Goal: Task Accomplishment & Management: Manage account settings

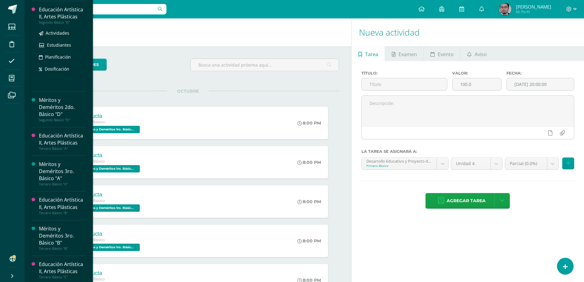
scroll to position [559, 0]
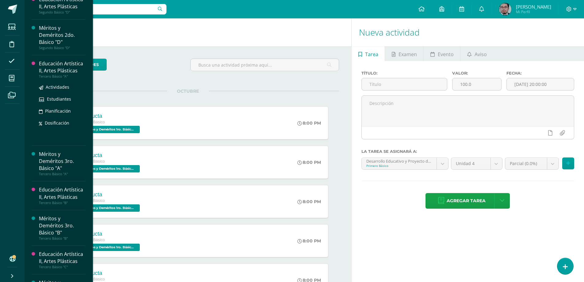
click at [60, 67] on div "Educación Artística II, Artes Plásticas" at bounding box center [62, 67] width 47 height 14
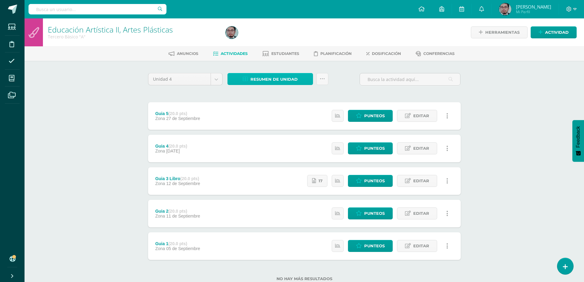
click at [276, 79] on span "Resumen de unidad" at bounding box center [274, 79] width 47 height 11
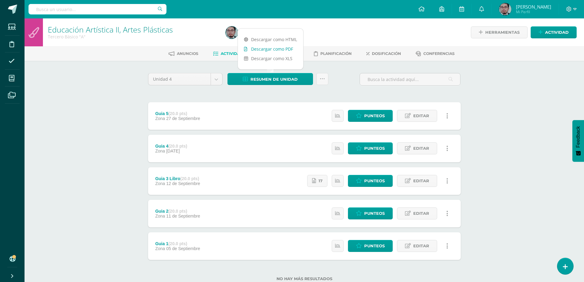
click at [276, 48] on link "Descargar como PDF" at bounding box center [270, 49] width 65 height 10
click at [369, 149] on span "Punteos" at bounding box center [374, 148] width 21 height 11
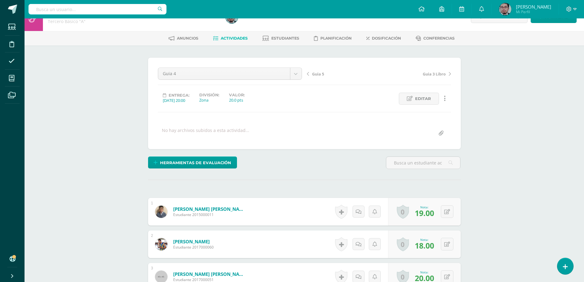
scroll to position [77, 0]
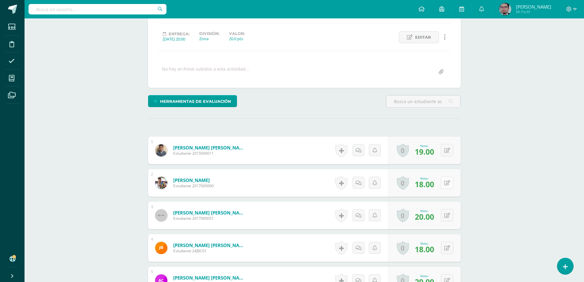
click at [447, 184] on button at bounding box center [447, 182] width 13 height 13
click at [541, 187] on div "Educación Artística II, Artes Plásticas Tercero Básico "A" Herramientas Detalle…" at bounding box center [305, 232] width 560 height 583
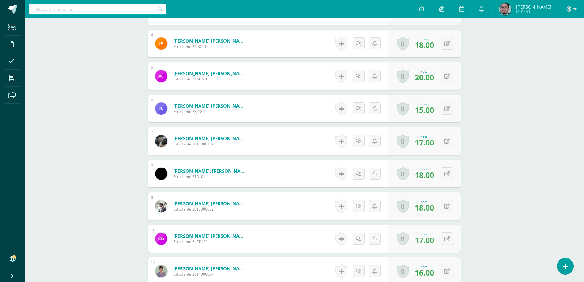
scroll to position [292, 0]
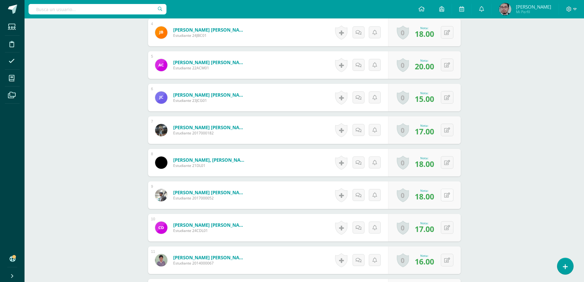
click at [452, 197] on button at bounding box center [447, 195] width 13 height 13
type input "20"
